Goal: Connect with others: Participate in discussion

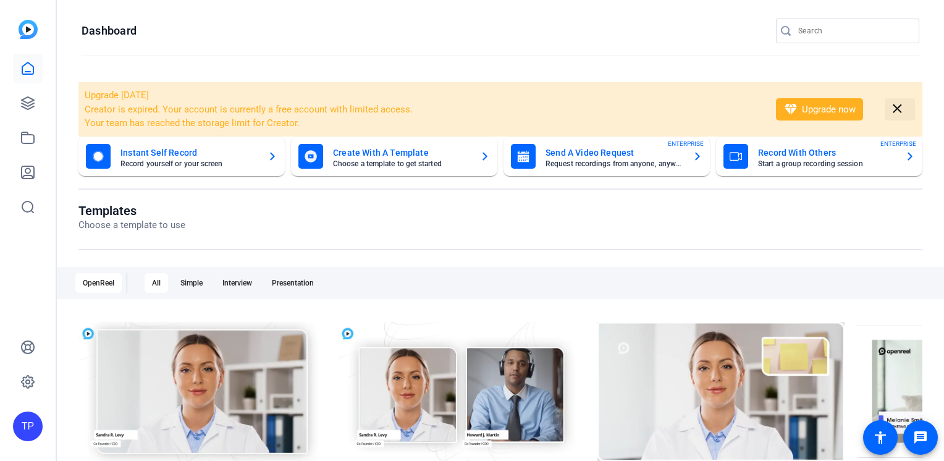
click at [892, 112] on mat-icon "close" at bounding box center [896, 108] width 15 height 15
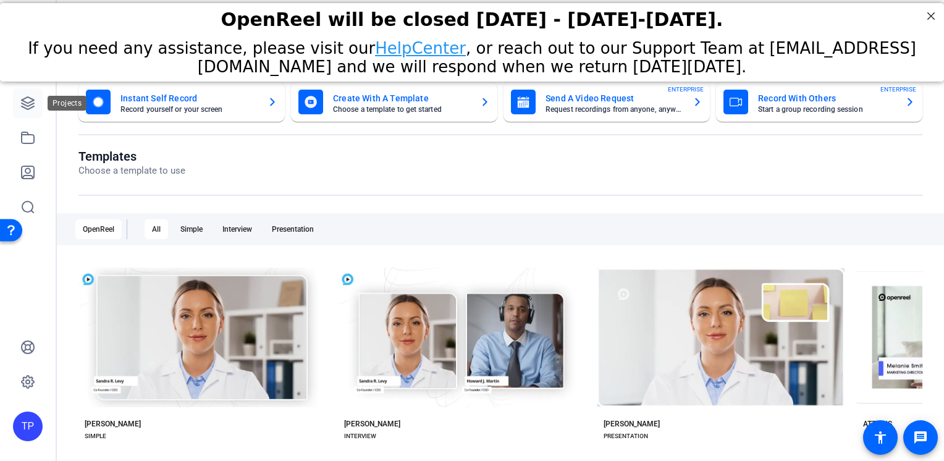
click at [28, 106] on icon at bounding box center [28, 103] width 12 height 12
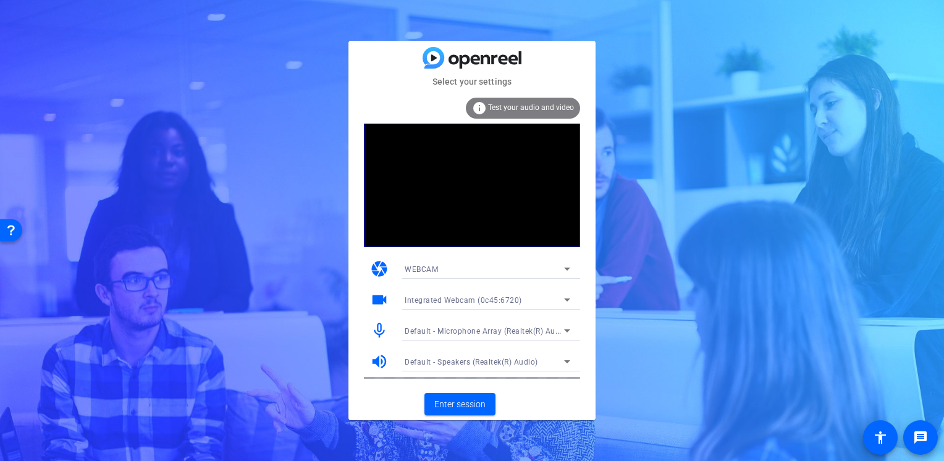
click at [375, 297] on mat-icon "videocam" at bounding box center [379, 299] width 19 height 19
click at [438, 407] on span "Enter session" at bounding box center [459, 404] width 51 height 13
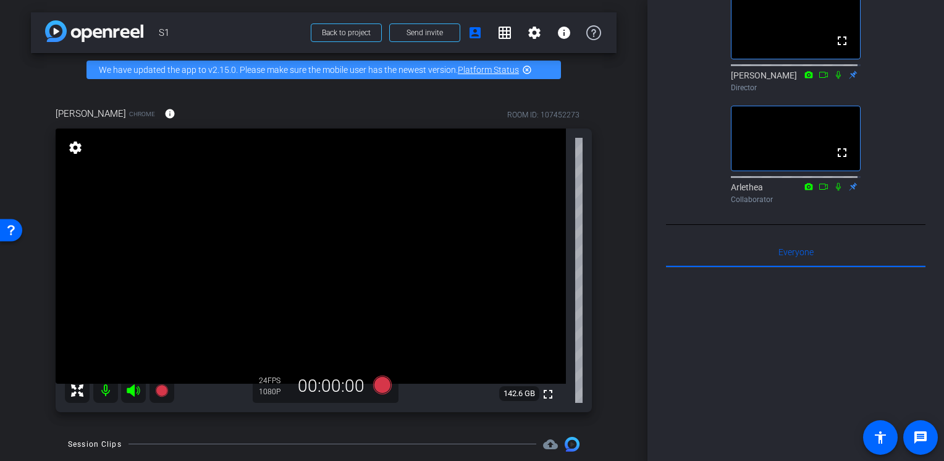
scroll to position [124, 0]
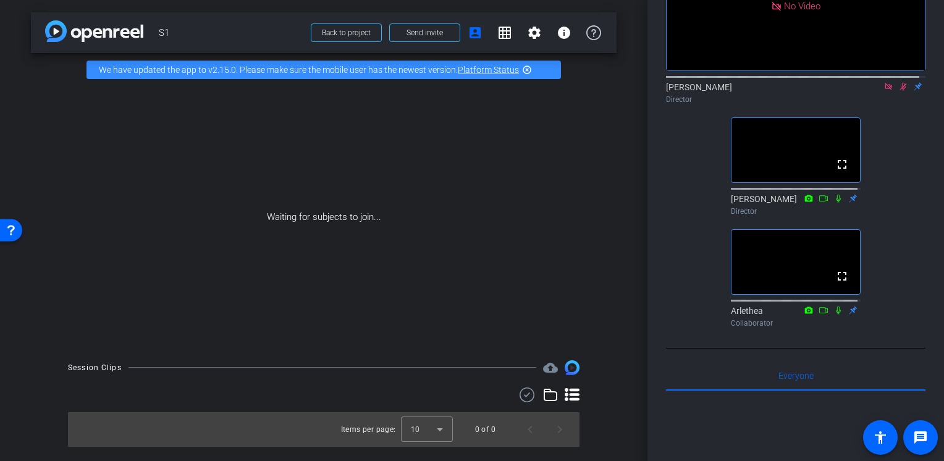
click at [898, 91] on icon at bounding box center [903, 86] width 10 height 9
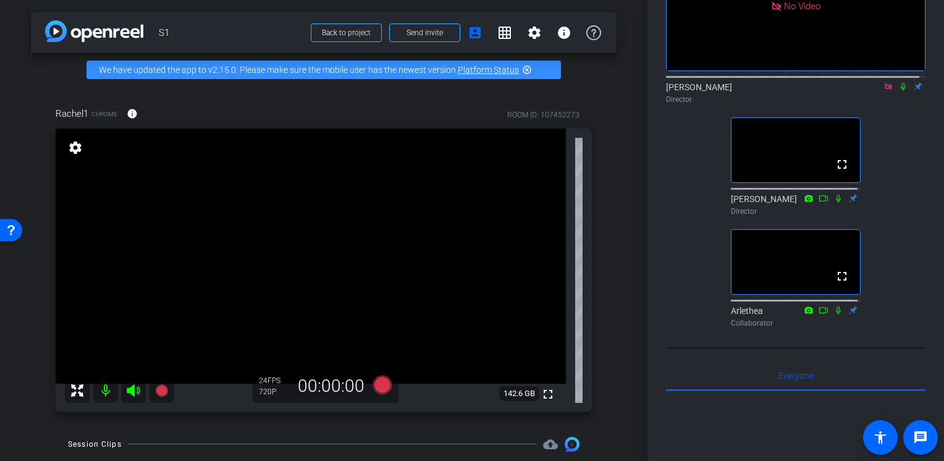
click at [898, 91] on icon at bounding box center [903, 86] width 10 height 9
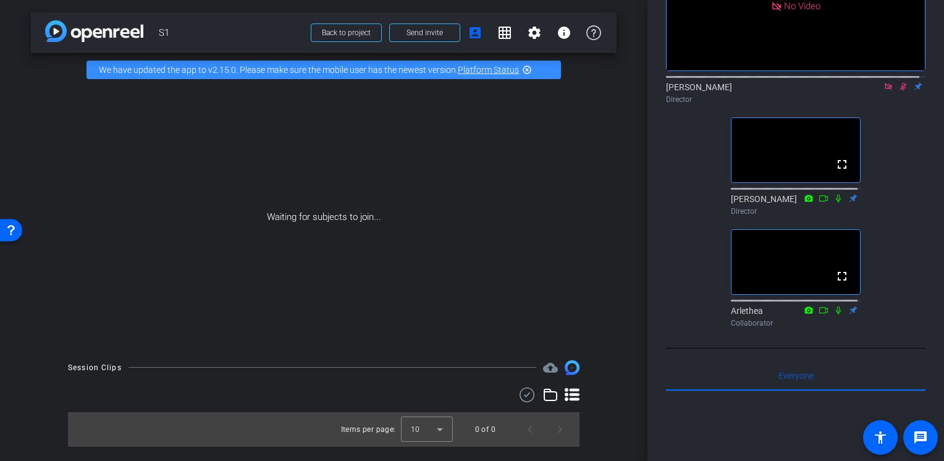
click at [898, 91] on icon at bounding box center [903, 86] width 10 height 9
